Goal: Task Accomplishment & Management: Use online tool/utility

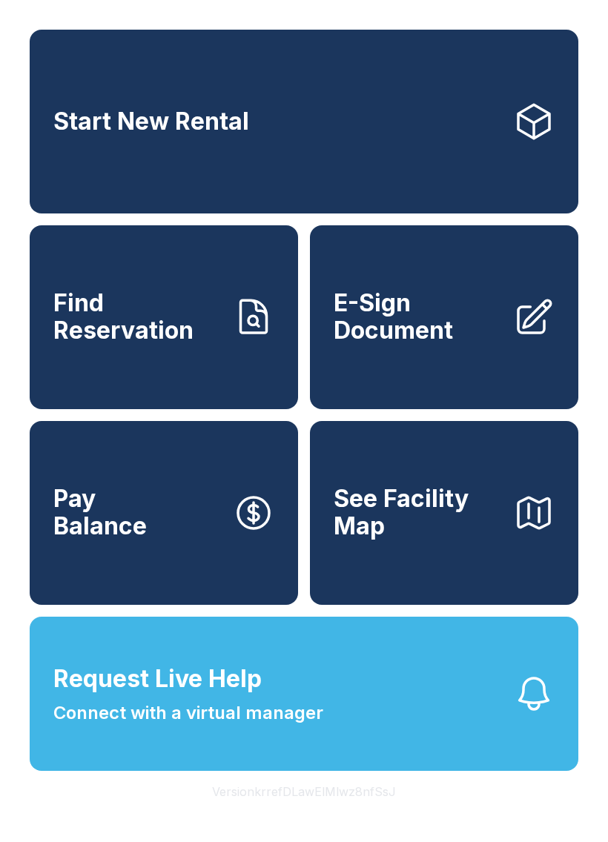
click at [435, 339] on span "E-Sign Document" at bounding box center [418, 317] width 168 height 54
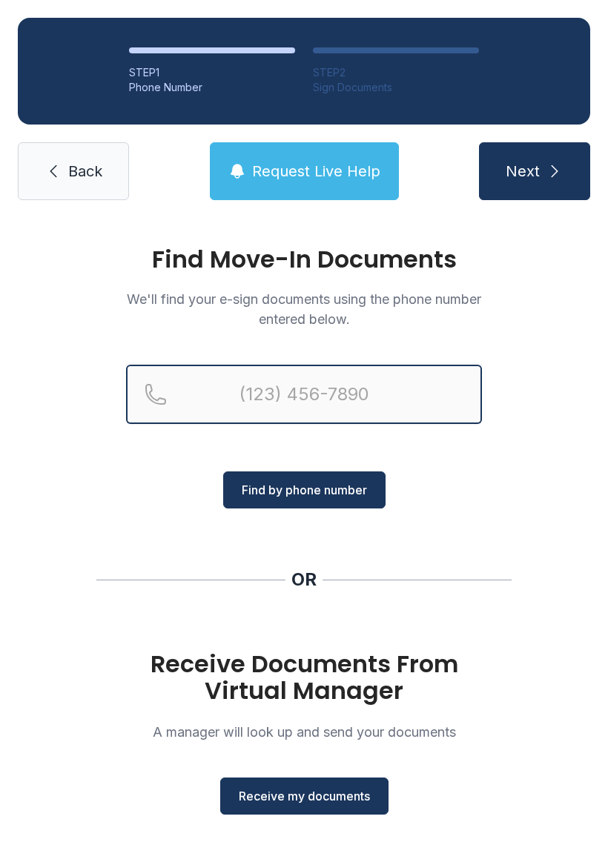
click at [274, 389] on input "Reservation phone number" at bounding box center [304, 394] width 356 height 59
type input "[PHONE_NUMBER]"
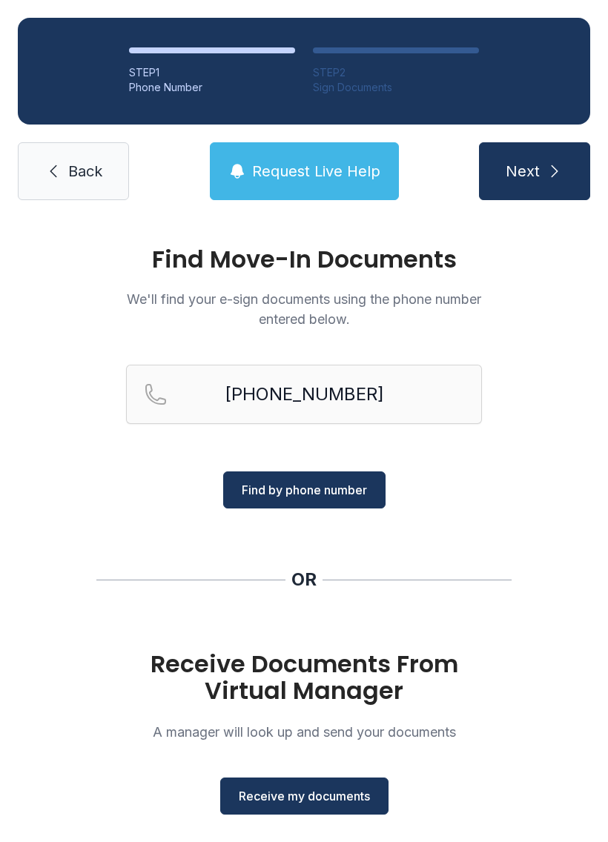
click at [348, 499] on button "Find by phone number" at bounding box center [304, 490] width 162 height 37
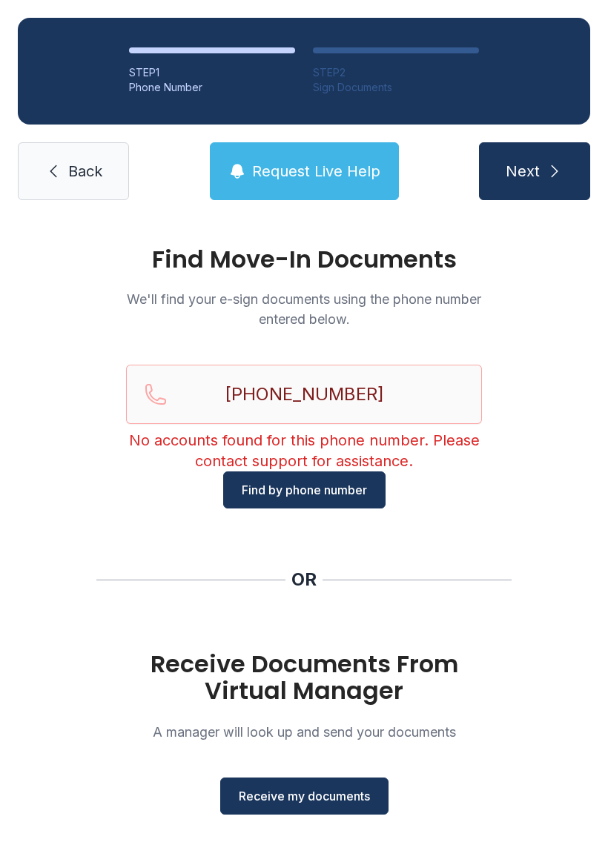
click at [87, 165] on span "Back" at bounding box center [85, 171] width 34 height 21
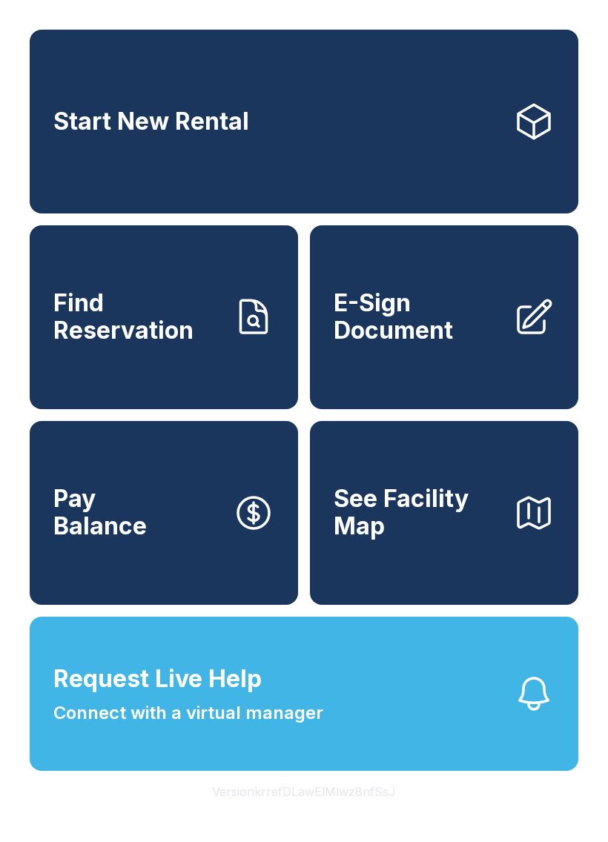
click at [193, 598] on button "Pay Balance" at bounding box center [164, 513] width 268 height 184
click at [242, 386] on link "Find Reservation" at bounding box center [164, 317] width 268 height 184
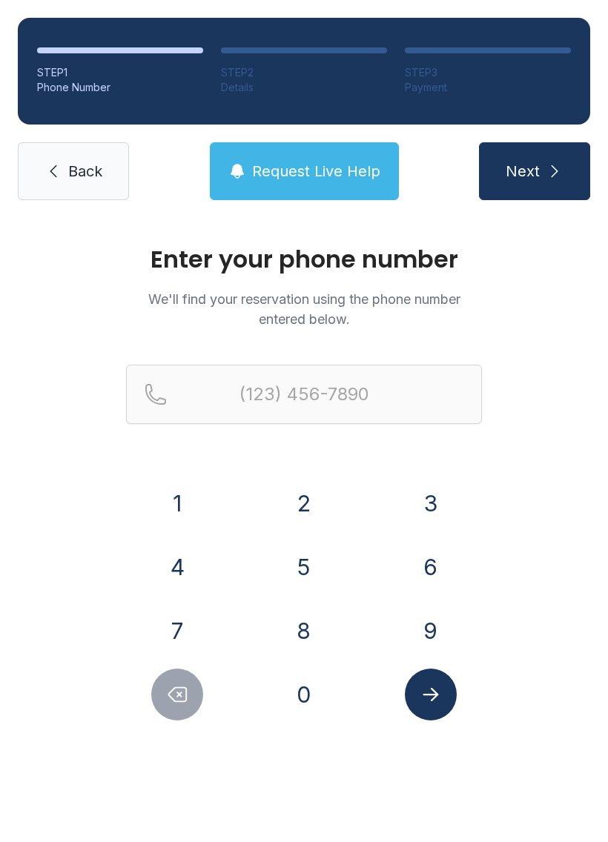
click at [191, 630] on button "7" at bounding box center [177, 631] width 52 height 52
click at [298, 578] on button "5" at bounding box center [304, 567] width 52 height 52
click at [171, 630] on button "7" at bounding box center [177, 631] width 52 height 52
click at [171, 629] on button "7" at bounding box center [177, 631] width 52 height 52
click at [288, 690] on button "0" at bounding box center [304, 695] width 52 height 52
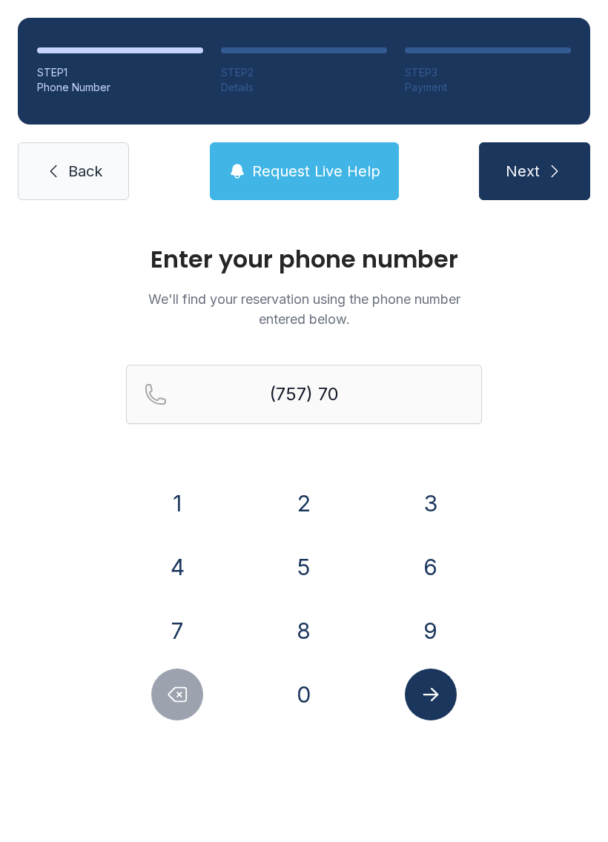
click at [405, 564] on button "6" at bounding box center [431, 567] width 52 height 52
click at [300, 692] on button "0" at bounding box center [304, 695] width 52 height 52
click at [314, 513] on button "2" at bounding box center [304, 503] width 52 height 52
click at [179, 493] on button "1" at bounding box center [177, 503] width 52 height 52
click at [178, 551] on button "4" at bounding box center [177, 567] width 52 height 52
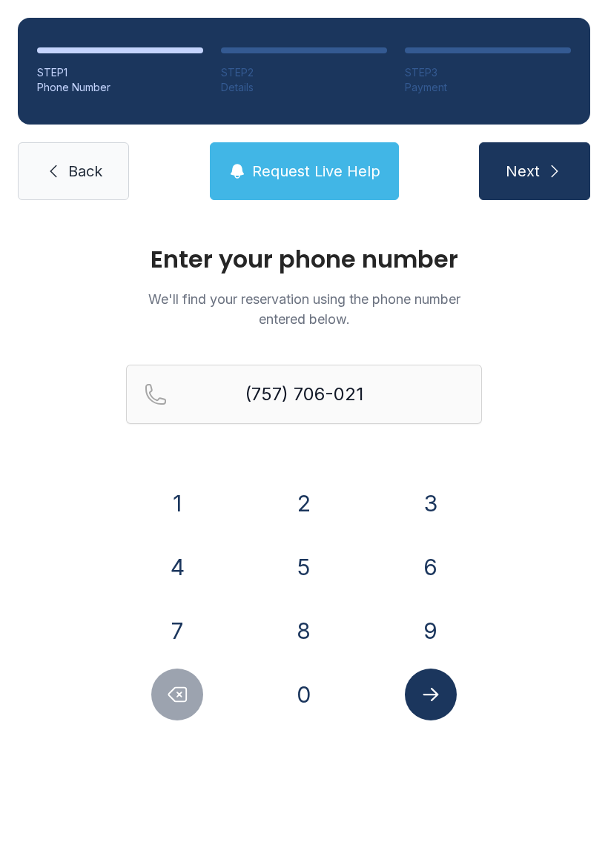
type input "[PHONE_NUMBER]"
click at [415, 689] on button "Submit lookup form" at bounding box center [431, 695] width 52 height 52
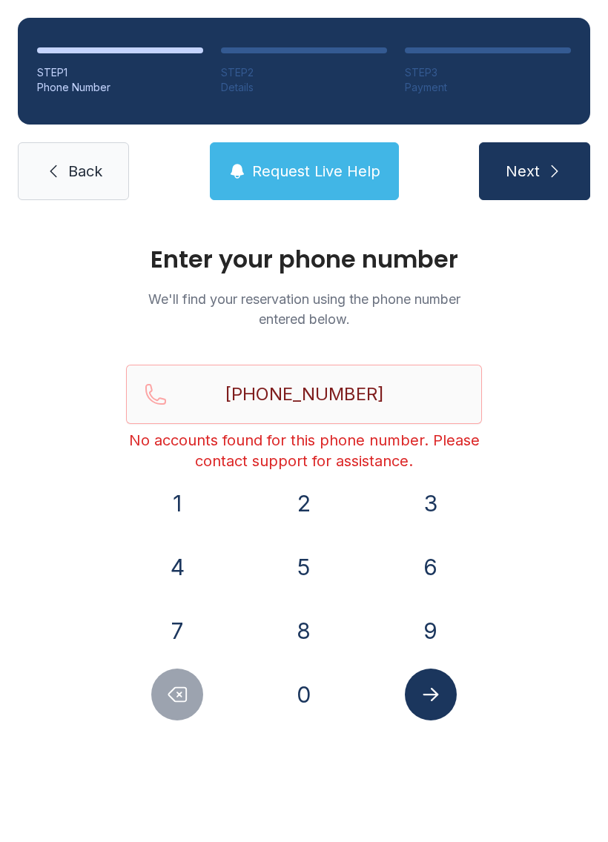
click at [87, 189] on link "Back" at bounding box center [73, 171] width 111 height 58
